Goal: Task Accomplishment & Management: Use online tool/utility

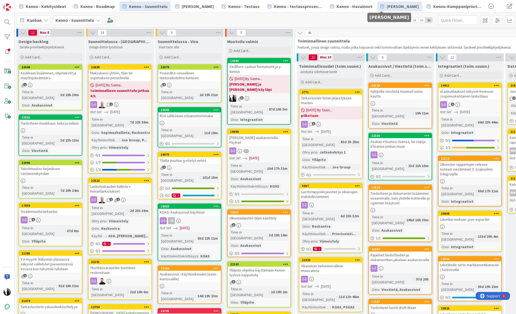
click at [390, 6] on span "[PERSON_NAME]" at bounding box center [403, 6] width 32 height 6
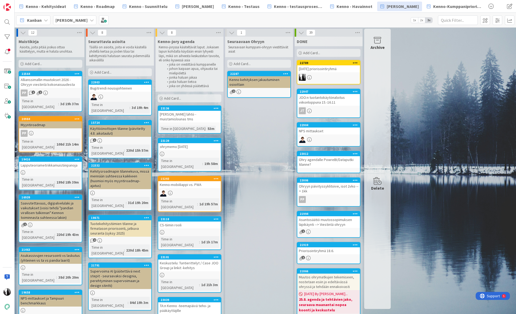
scroll to position [2, 0]
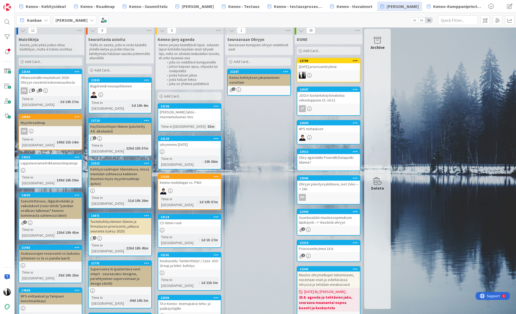
click at [207, 151] on link "23129 ohrymemo [DATE] Time in [GEOGRAPHIC_DATA] : 19h 58m" at bounding box center [190, 153] width 64 height 34
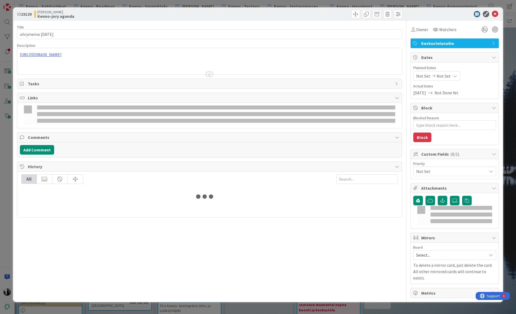
type textarea "x"
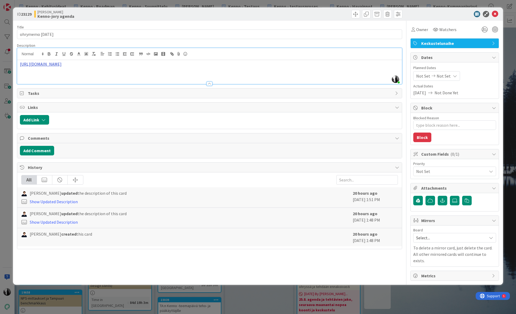
click at [295, 54] on div "[PERSON_NAME] just joined [URL][DOMAIN_NAME]" at bounding box center [209, 66] width 385 height 36
click at [179, 75] on link "https://[DOMAIN_NAME]/:w:/r/sites/PandiaSopimukset/_layouts/15/Doc.aspx?action=…" at bounding box center [161, 74] width 53 height 7
click at [495, 14] on icon at bounding box center [495, 14] width 6 height 6
